Goal: Check status: Check status

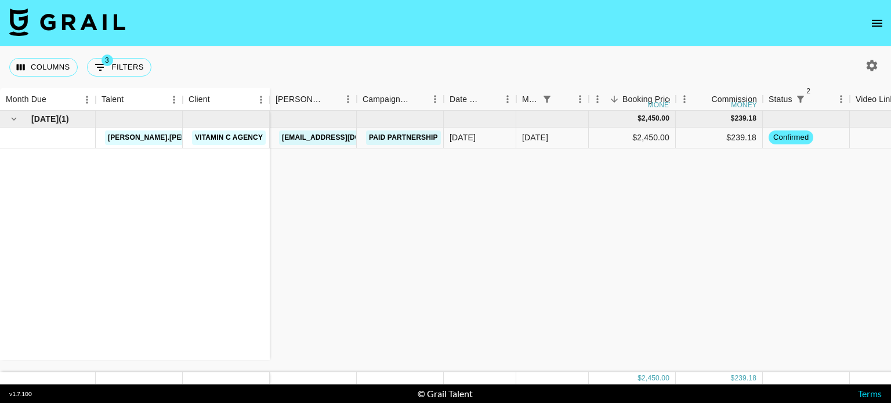
click at [869, 68] on icon "button" at bounding box center [871, 65] width 11 height 11
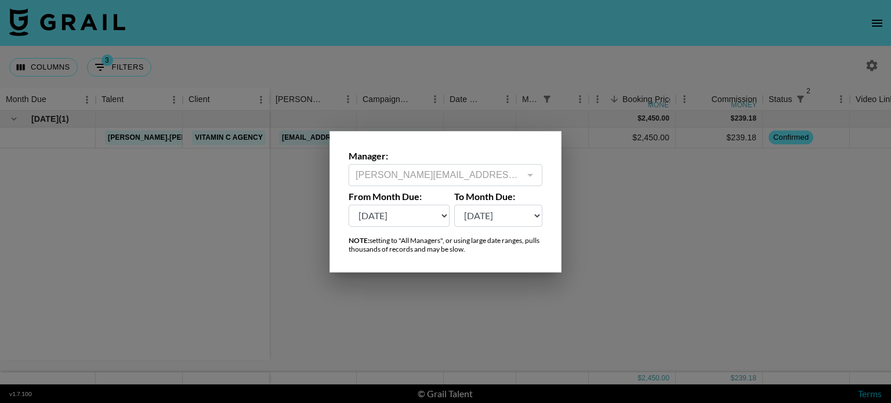
click at [411, 205] on select "[DATE] Aug '[DATE] Jun '[DATE] Apr '[DATE] Feb '[DATE] Dec '[DATE] Oct '[DATE] …" at bounding box center [399, 216] width 101 height 22
select select "[DATE]"
click at [349, 205] on select "[DATE] Aug '[DATE] Jun '[DATE] Apr '[DATE] Feb '[DATE] Dec '[DATE] Oct '[DATE] …" at bounding box center [399, 216] width 101 height 22
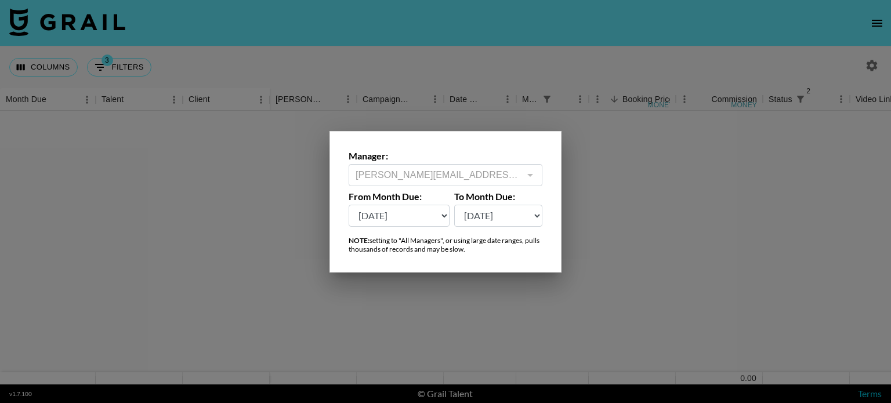
click at [498, 209] on select "[DATE] Aug '[DATE] Jun '[DATE] Apr '[DATE] Feb '[DATE] Dec '[DATE] Oct '[DATE] …" at bounding box center [498, 216] width 89 height 22
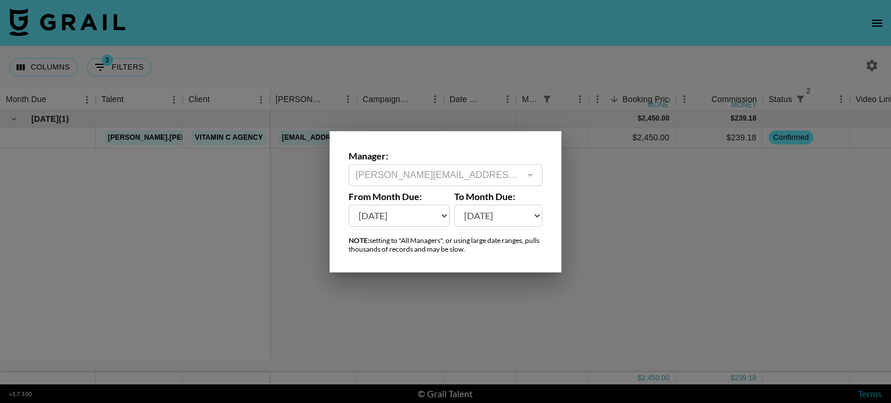
click at [585, 78] on div at bounding box center [445, 201] width 891 height 403
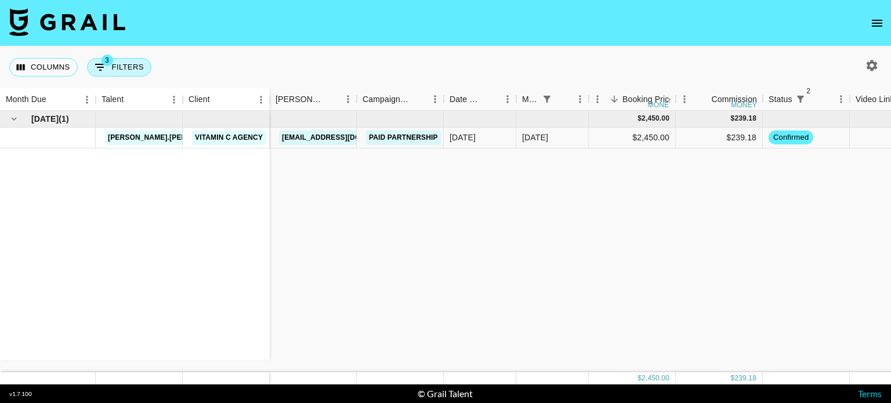
click at [125, 71] on button "3 Filters" at bounding box center [119, 67] width 64 height 19
select select "status"
select select "not"
select select "declined"
select select "status"
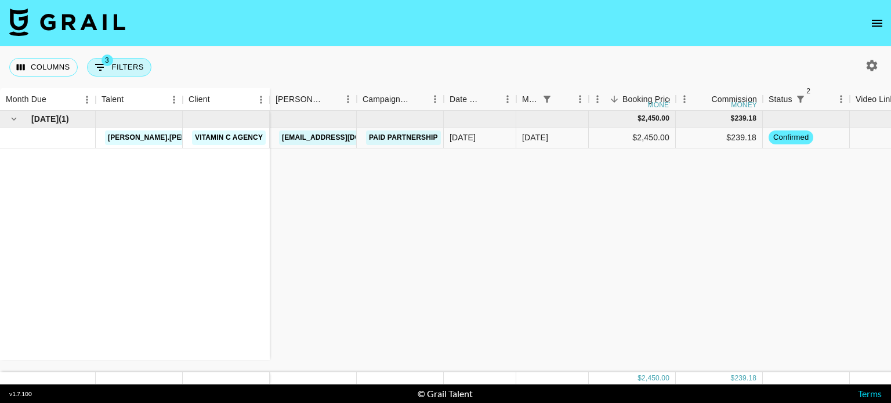
select select "not"
select select "cancelled"
select select "monthDue2"
select select "[DATE]"
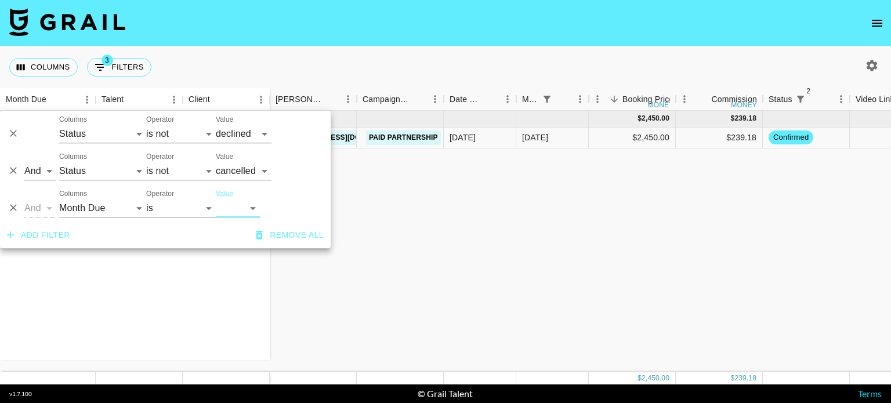
click at [11, 208] on icon "Delete" at bounding box center [14, 208] width 12 height 12
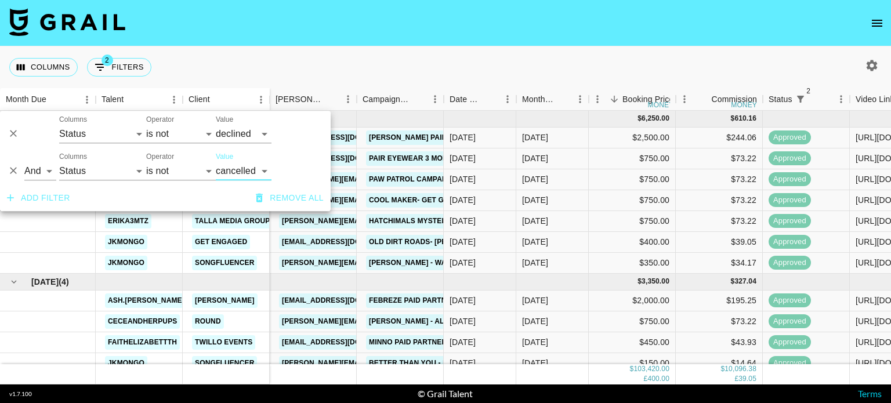
click at [603, 72] on div "Columns 2 Filters + Booking" at bounding box center [445, 67] width 891 height 42
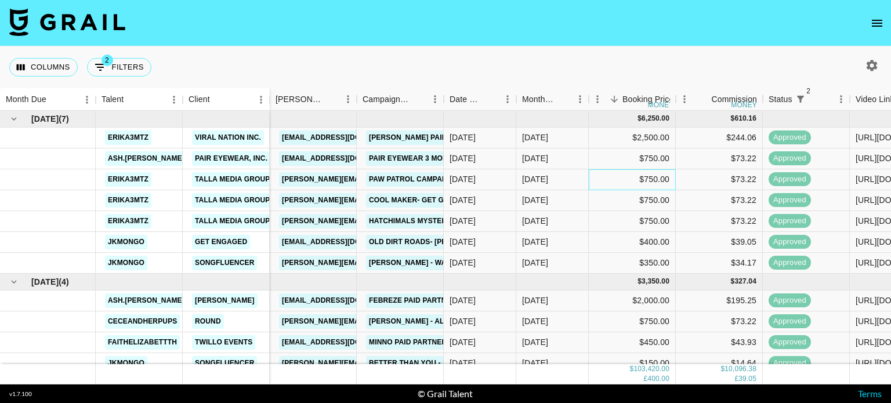
click at [599, 187] on div "$750.00" at bounding box center [632, 179] width 87 height 21
